Goal: Information Seeking & Learning: Learn about a topic

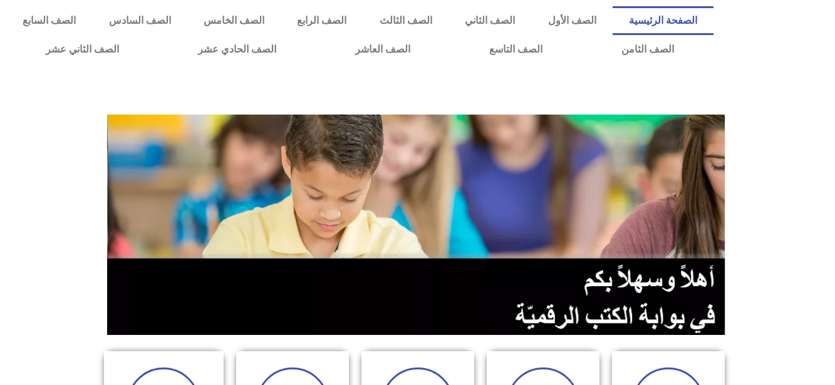
click at [531, 14] on link "الصف الثاني" at bounding box center [490, 20] width 83 height 29
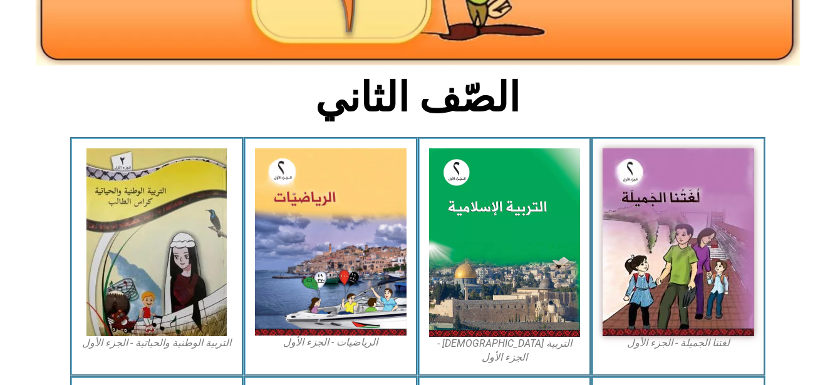
scroll to position [257, 0]
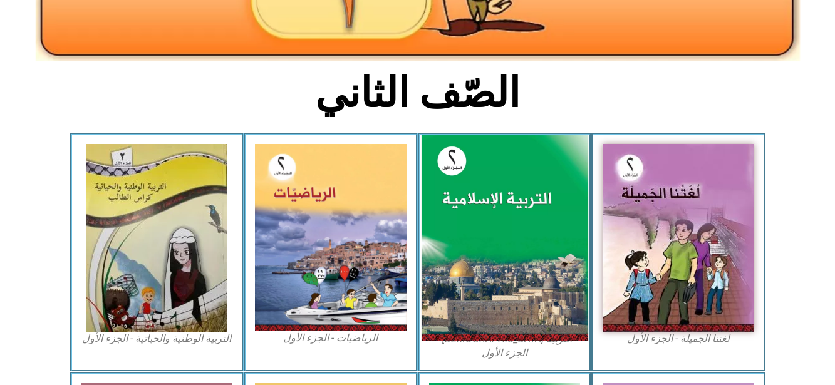
click at [489, 273] on img at bounding box center [504, 238] width 167 height 207
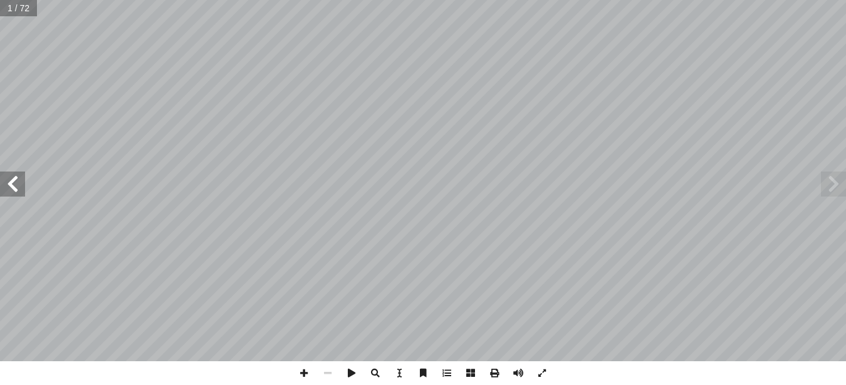
click at [18, 184] on span at bounding box center [12, 184] width 25 height 25
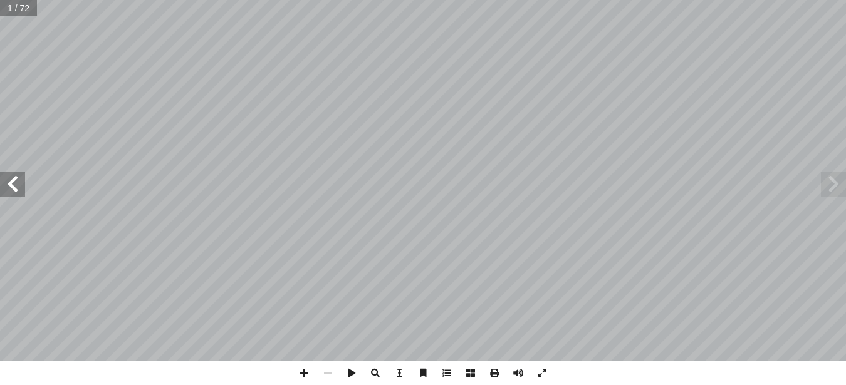
click at [18, 184] on span at bounding box center [12, 184] width 25 height 25
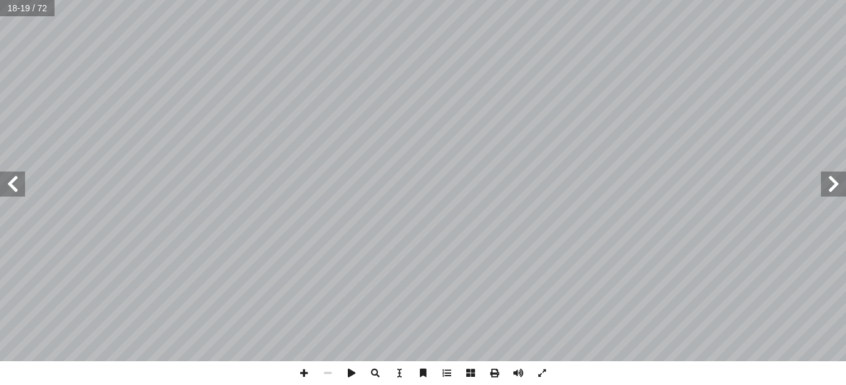
click at [828, 190] on span at bounding box center [833, 184] width 25 height 25
